Goal: Navigation & Orientation: Understand site structure

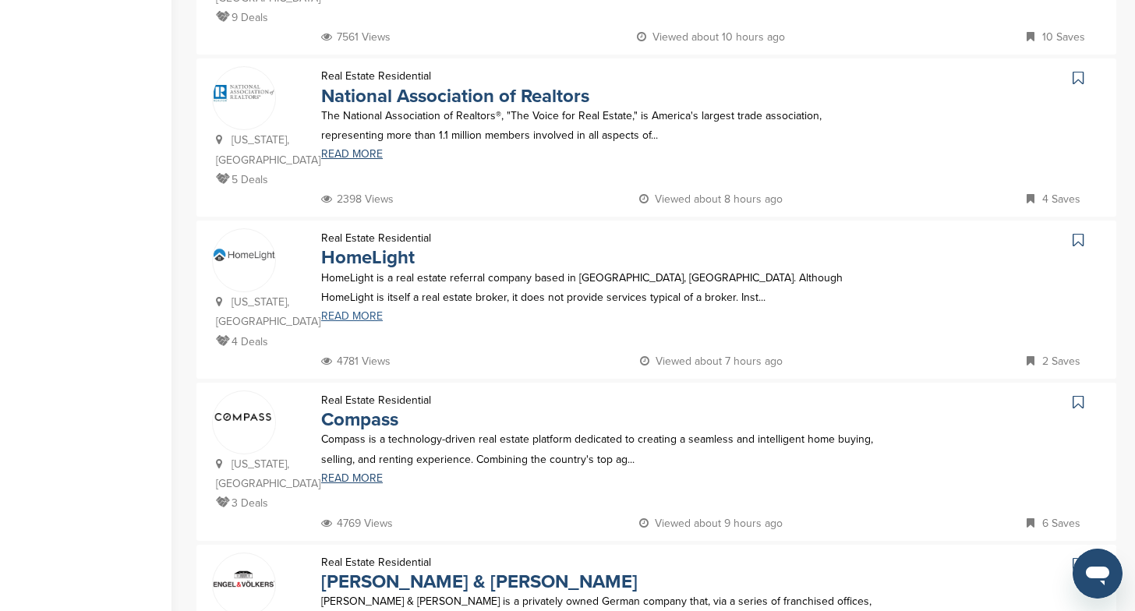
click at [356, 311] on link "READ MORE" at bounding box center [603, 316] width 565 height 11
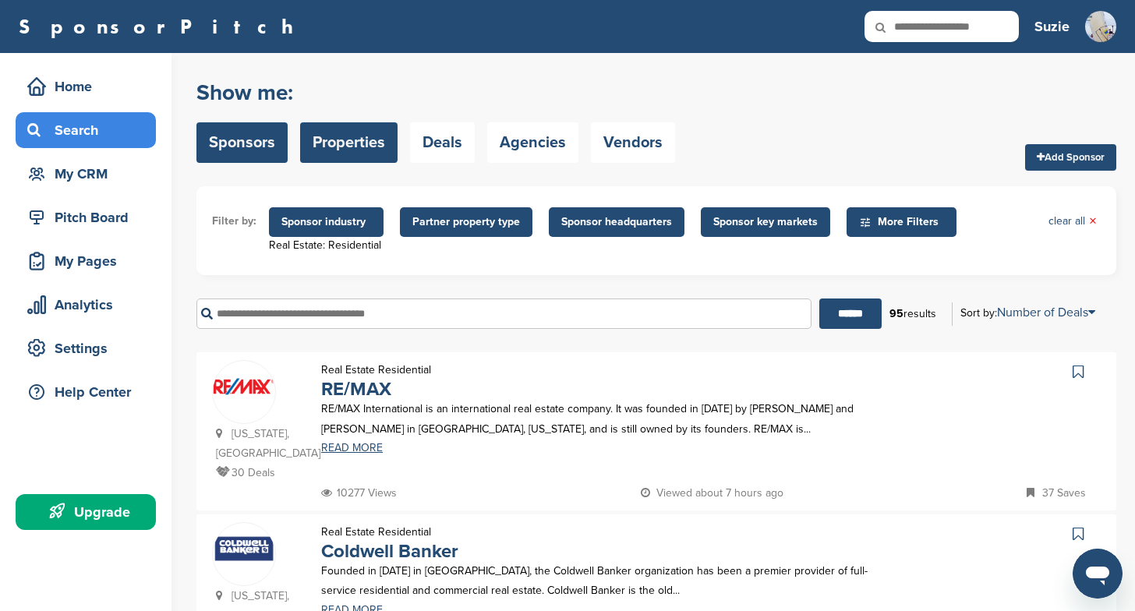
click at [354, 141] on link "Properties" at bounding box center [348, 142] width 97 height 41
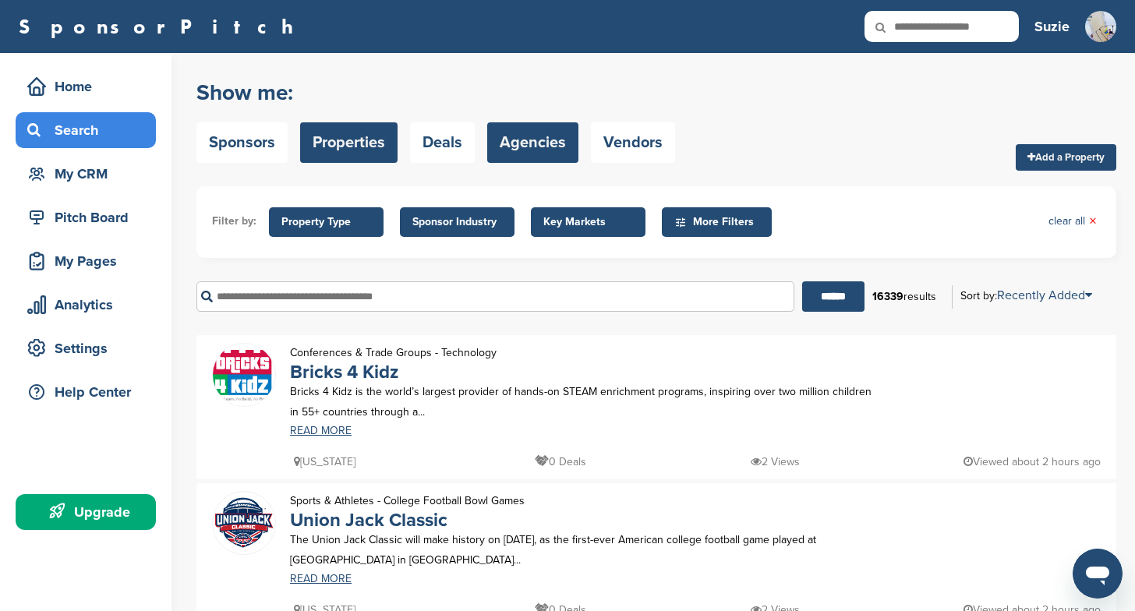
click at [526, 138] on link "Agencies" at bounding box center [532, 142] width 91 height 41
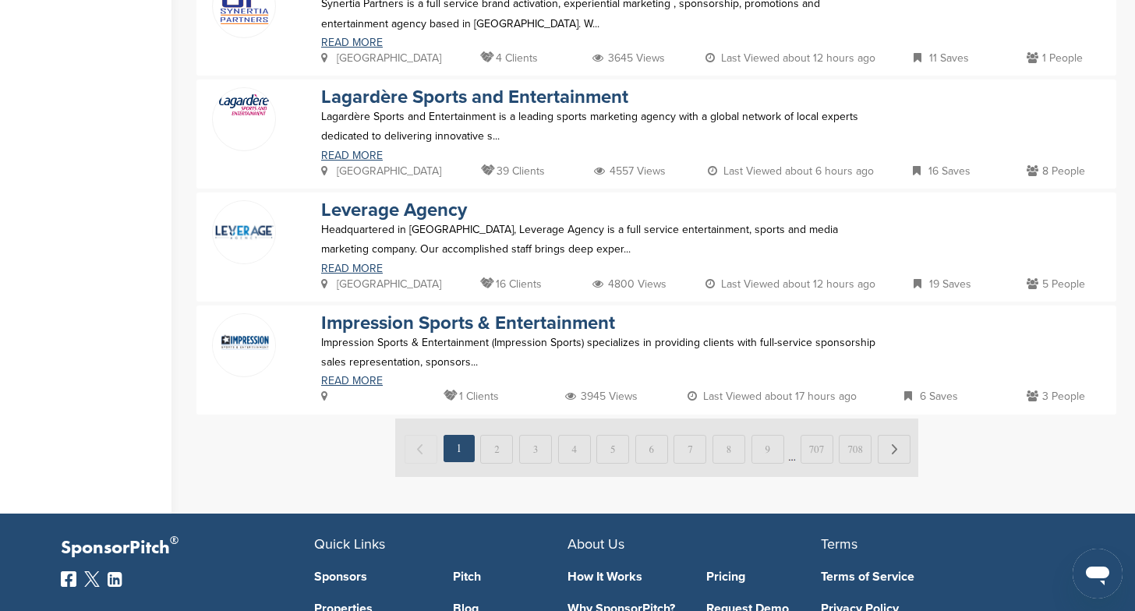
scroll to position [1039, 0]
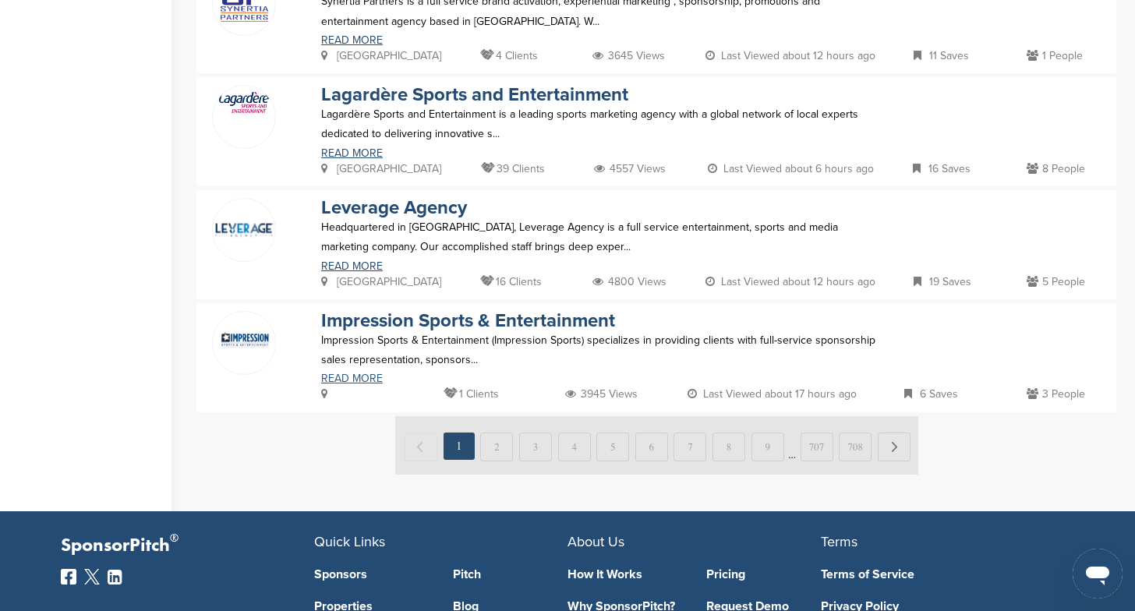
click at [363, 382] on link "READ MORE" at bounding box center [603, 379] width 565 height 11
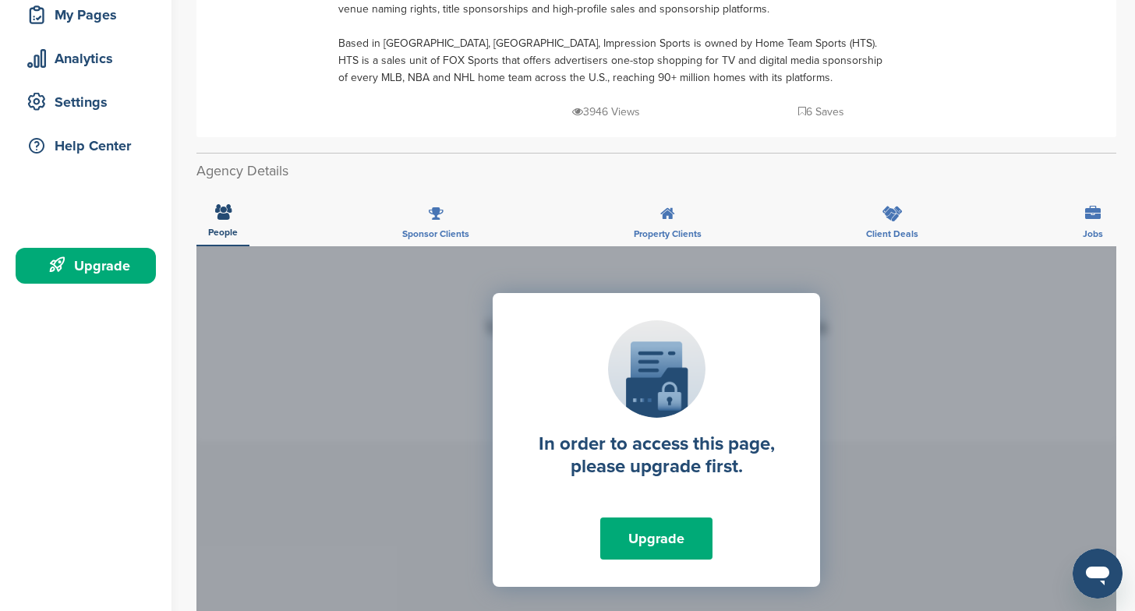
scroll to position [251, 0]
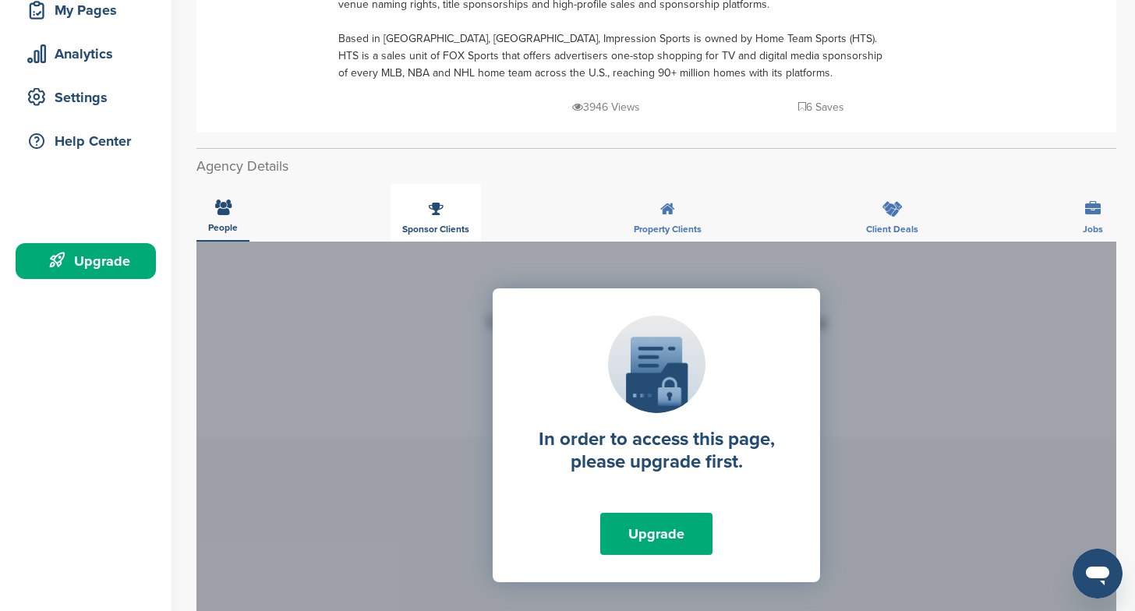
click at [431, 222] on div "Sponsor Clients" at bounding box center [436, 213] width 90 height 58
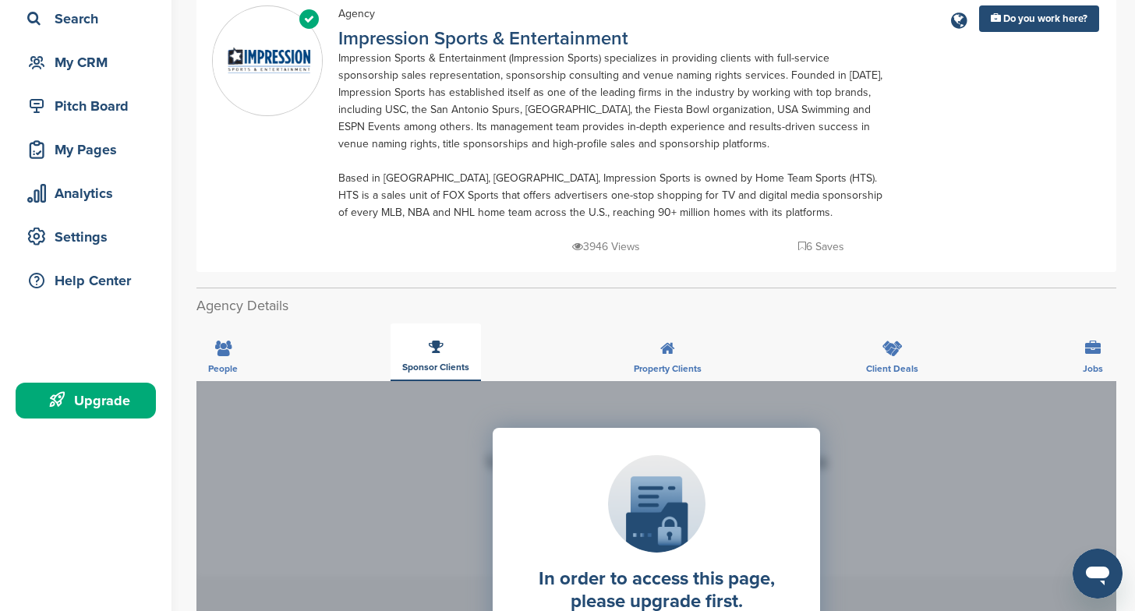
scroll to position [0, 0]
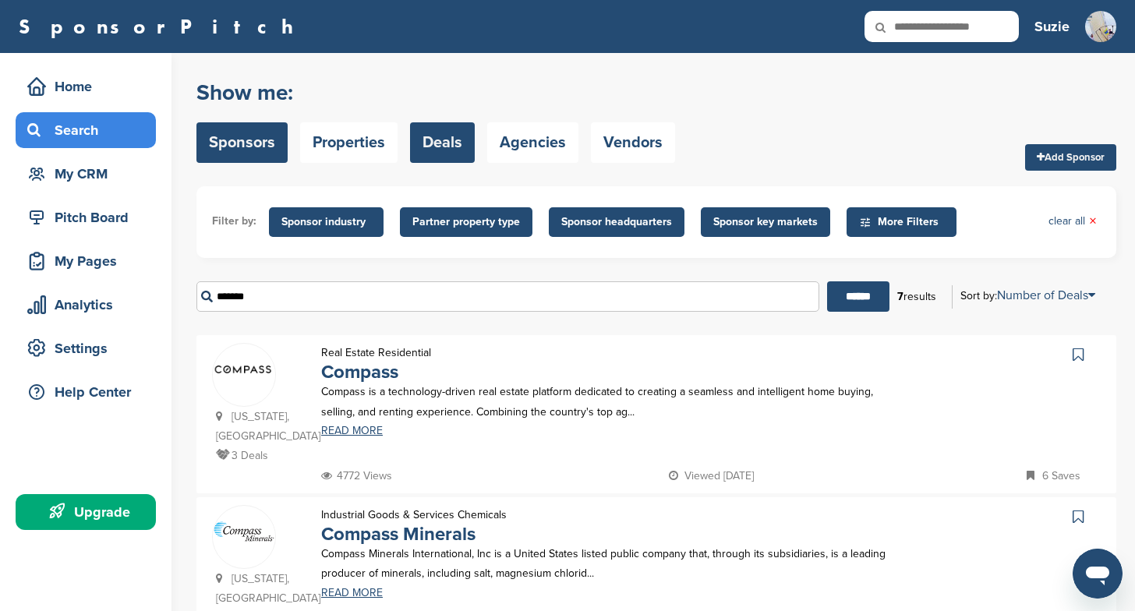
click at [455, 138] on link "Deals" at bounding box center [442, 142] width 65 height 41
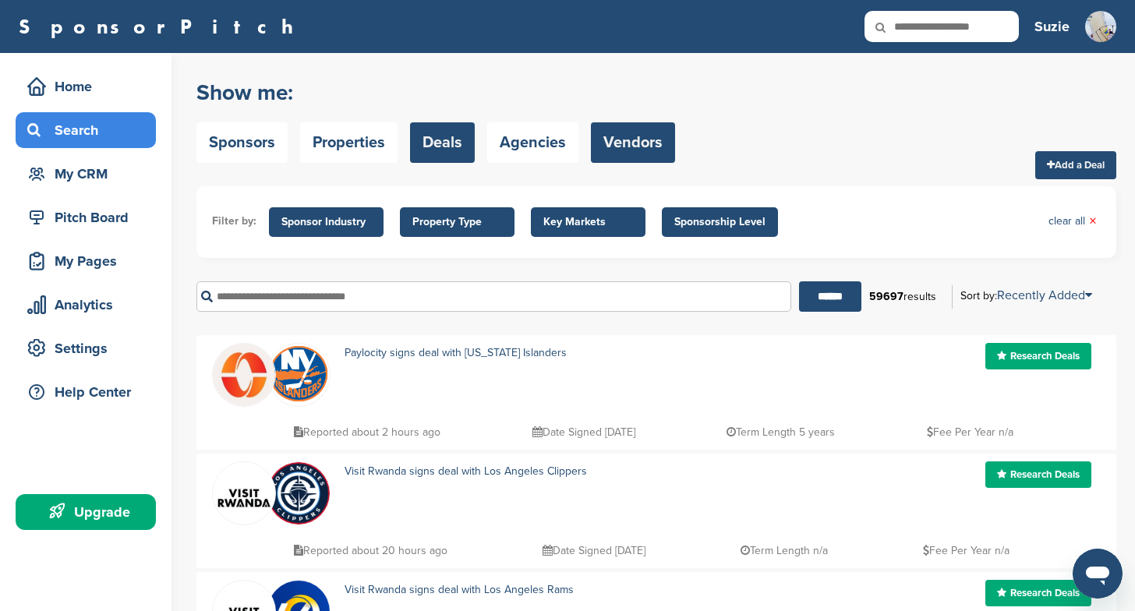
click at [629, 151] on link "Vendors" at bounding box center [633, 142] width 84 height 41
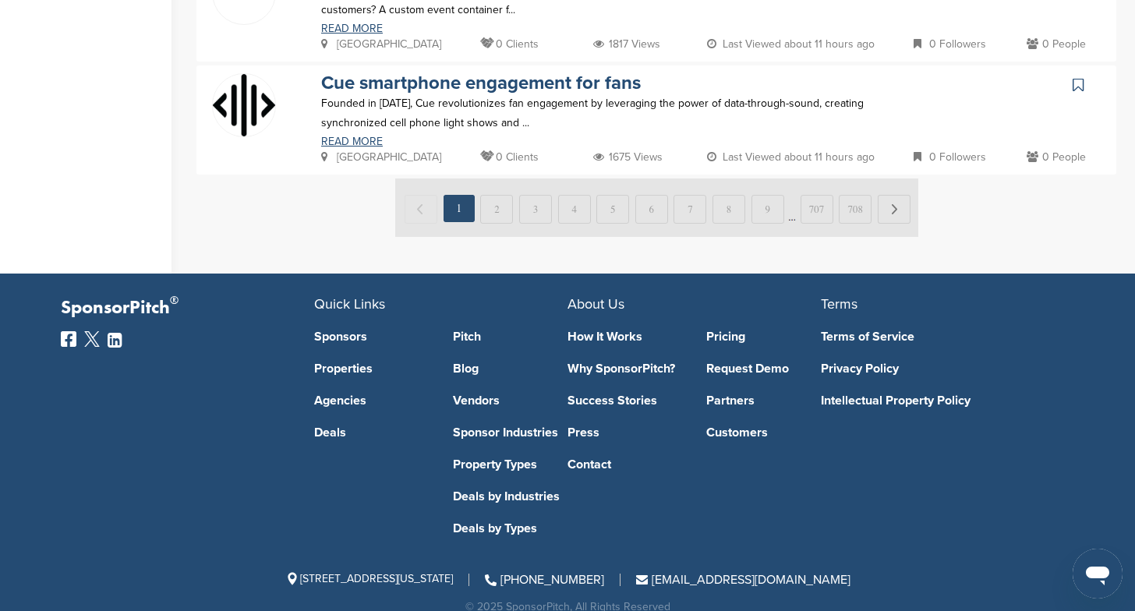
scroll to position [1309, 0]
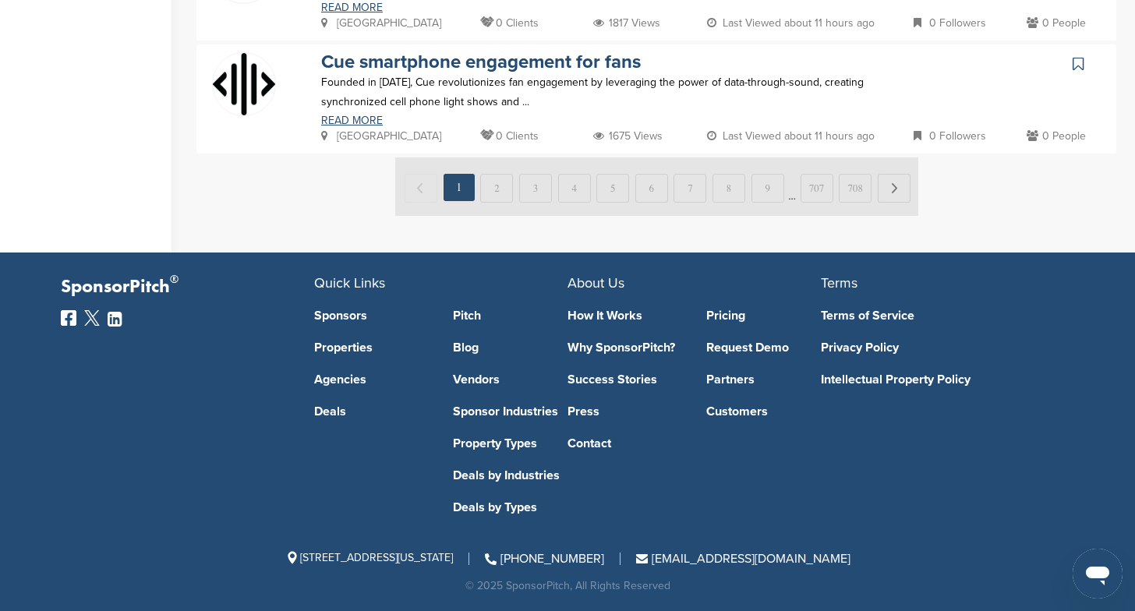
click at [460, 313] on link "Pitch" at bounding box center [510, 316] width 115 height 12
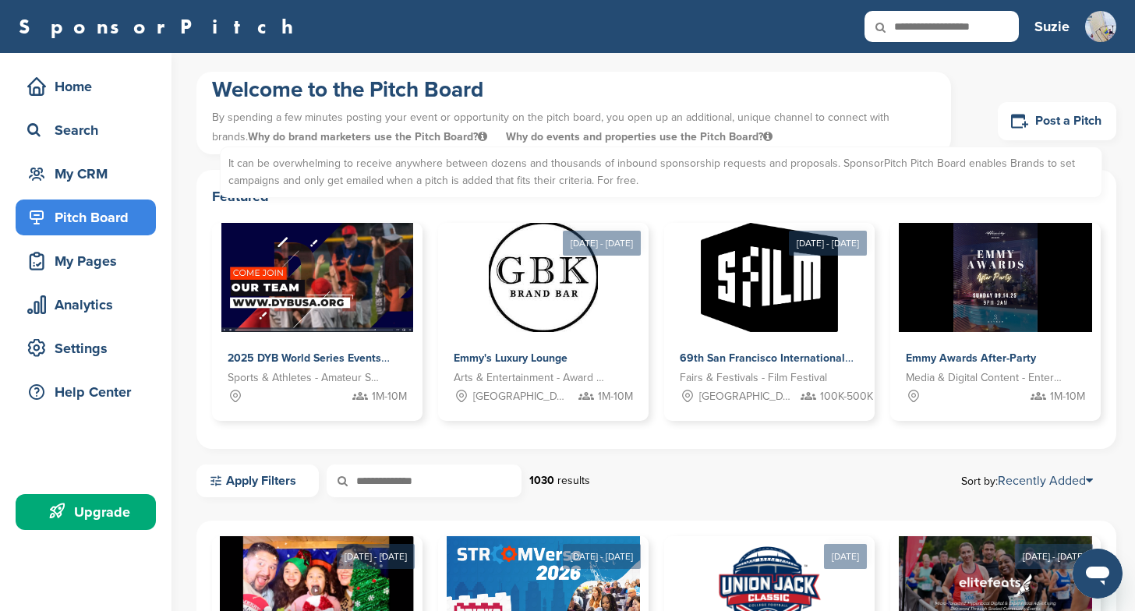
click at [331, 139] on span "Why do brand marketers use the Pitch Board? It can be overwhelming to receive a…" at bounding box center [369, 136] width 243 height 13
click at [478, 137] on icon at bounding box center [482, 136] width 9 height 11
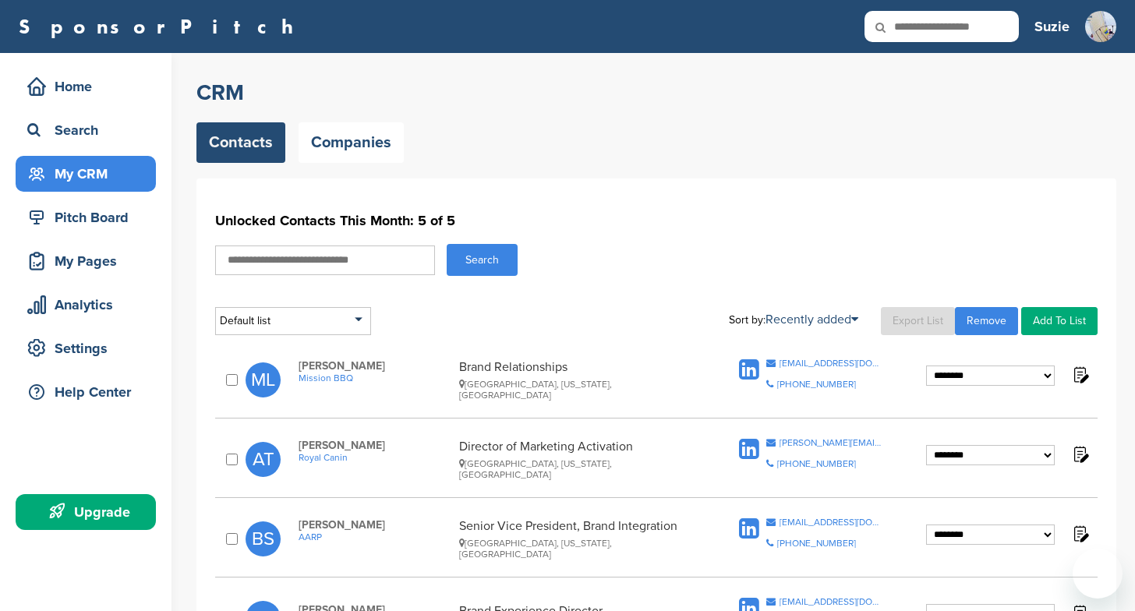
select select "********"
